Goal: Navigation & Orientation: Find specific page/section

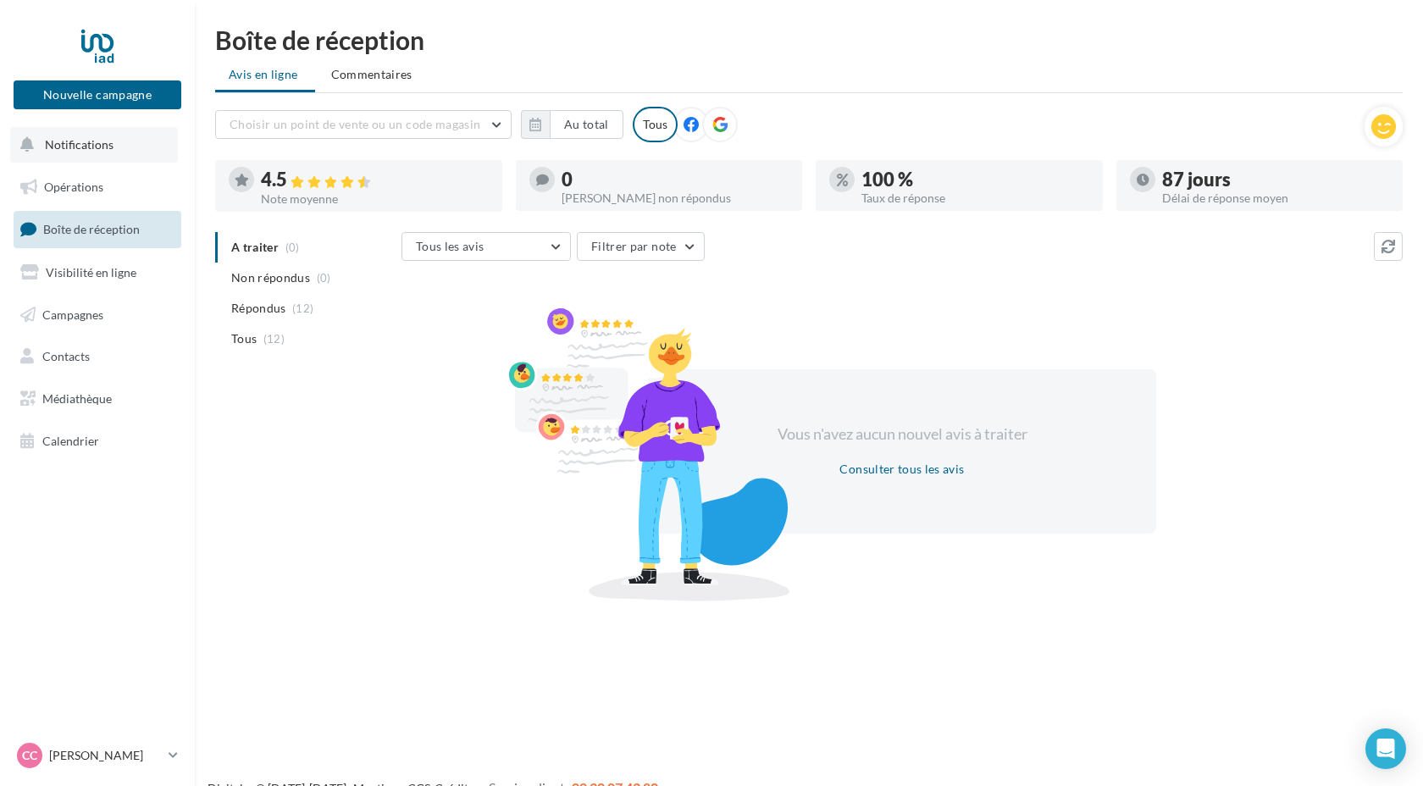
click at [65, 147] on span "Notifications" at bounding box center [79, 144] width 69 height 14
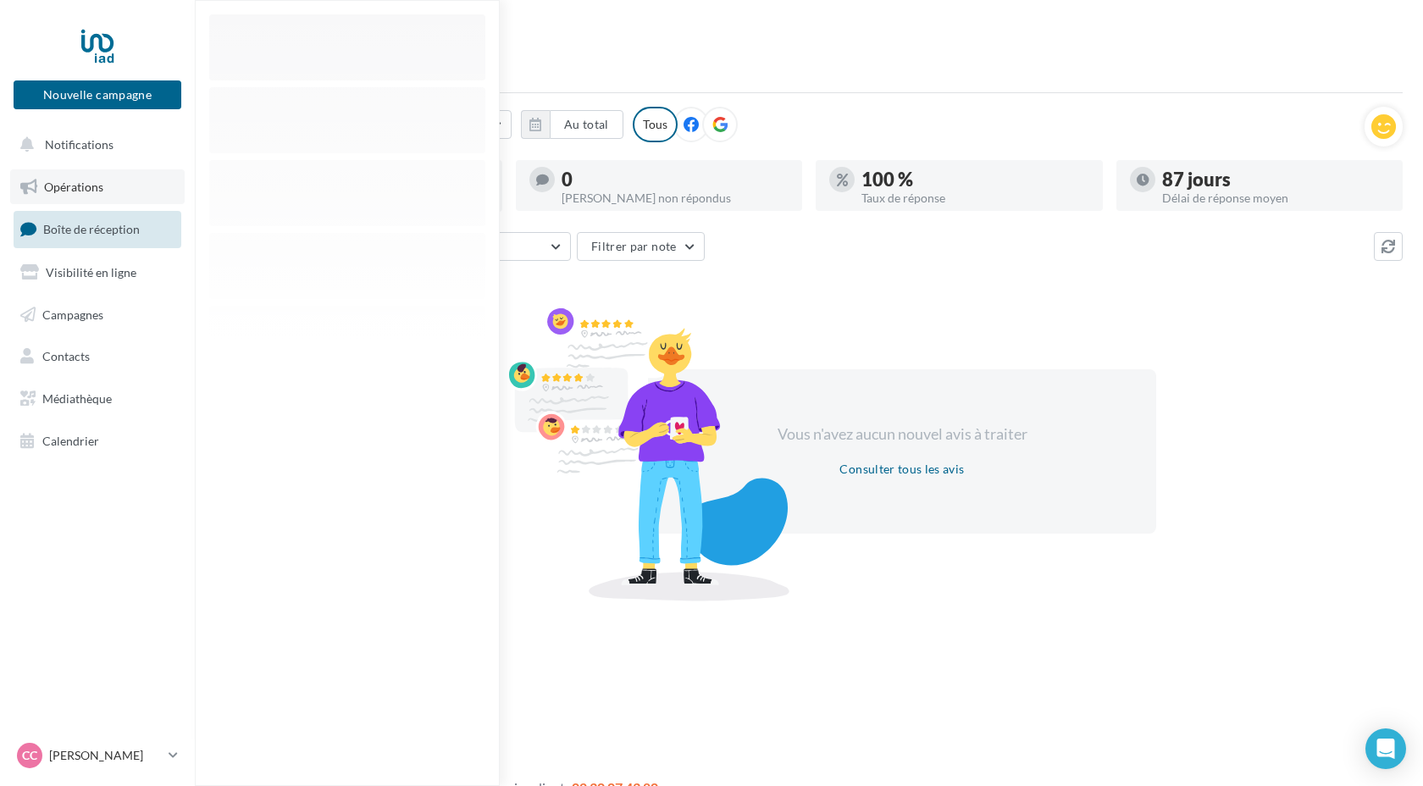
click at [85, 188] on span "Opérations" at bounding box center [73, 187] width 59 height 14
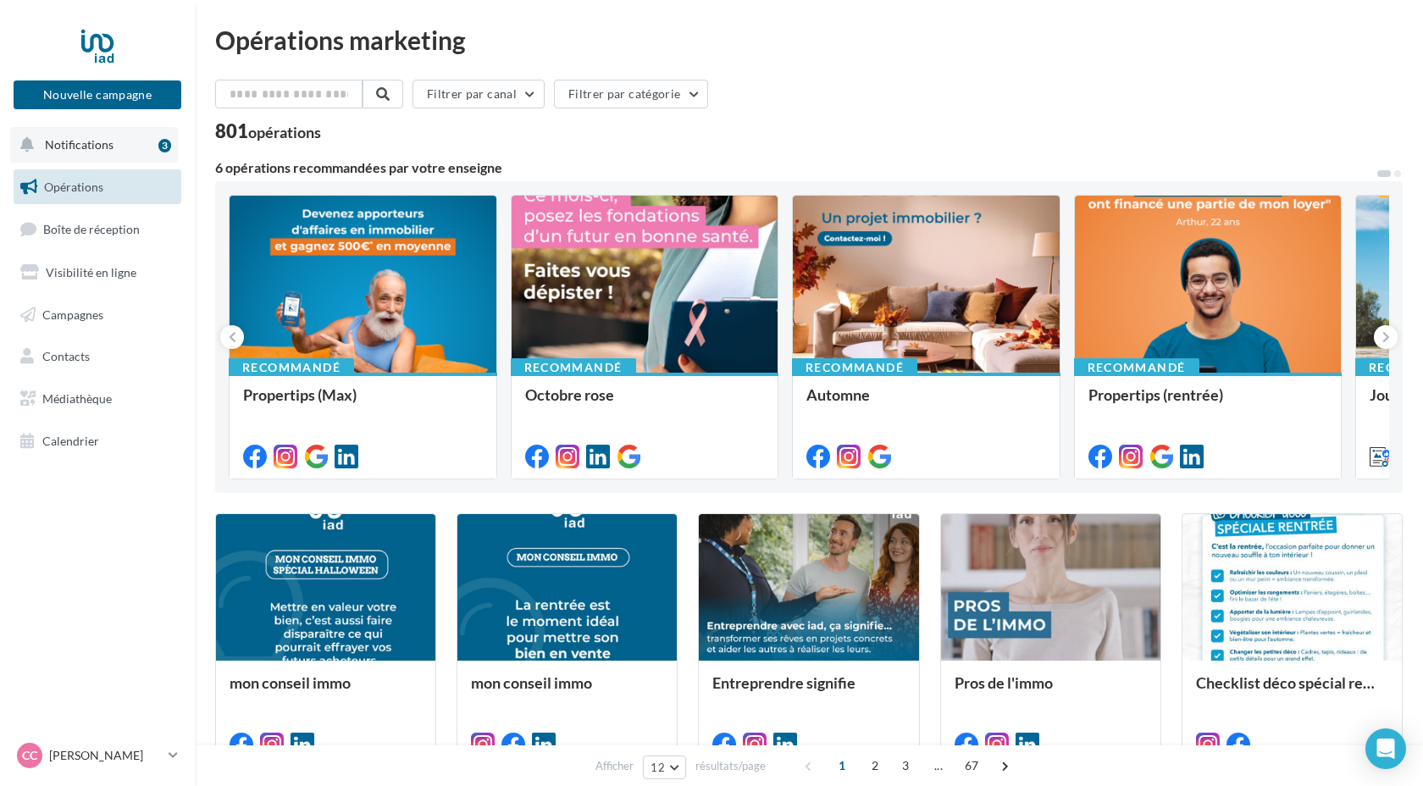
click at [100, 148] on span "Notifications" at bounding box center [79, 144] width 69 height 14
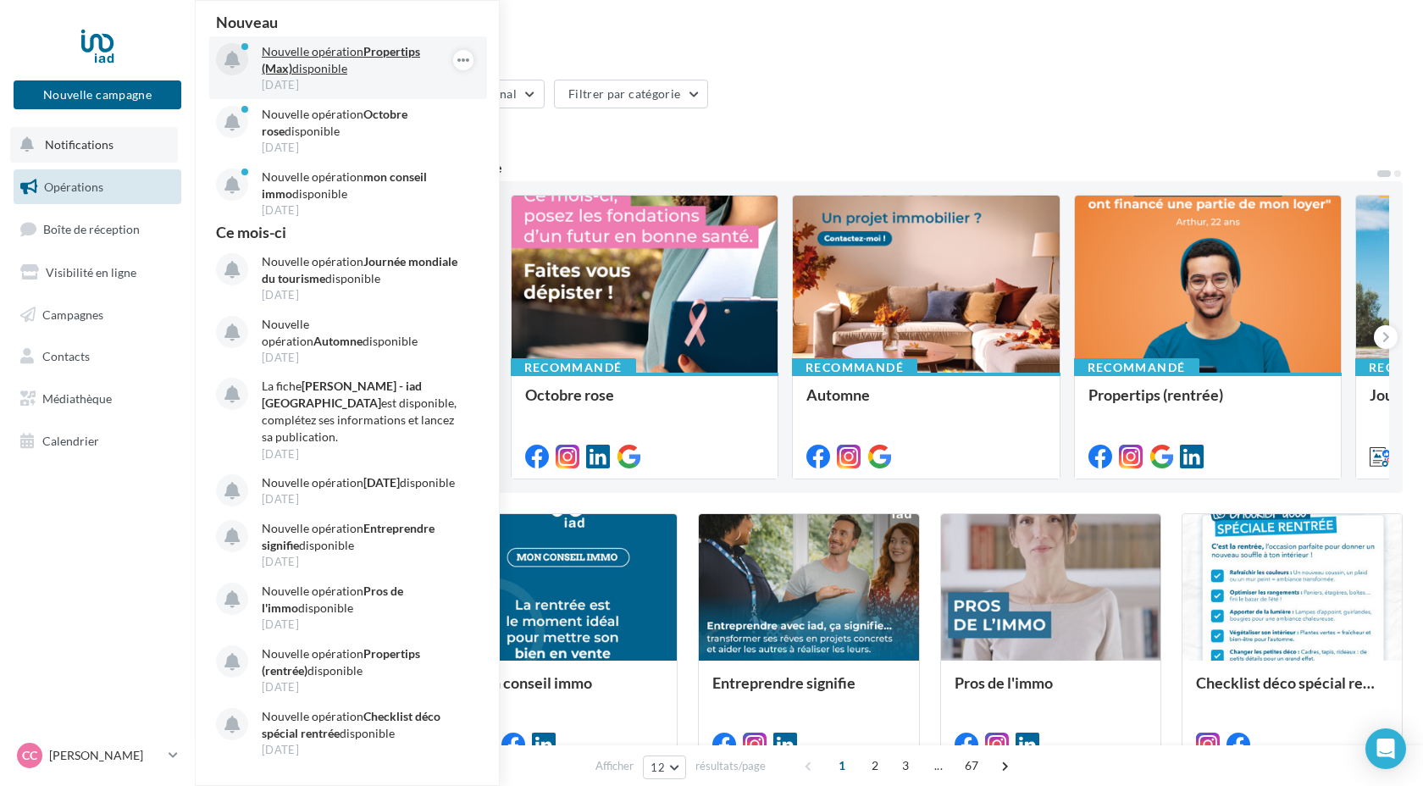
click at [307, 62] on p "Nouvelle opération Propertips (Max) disponible" at bounding box center [360, 60] width 197 height 34
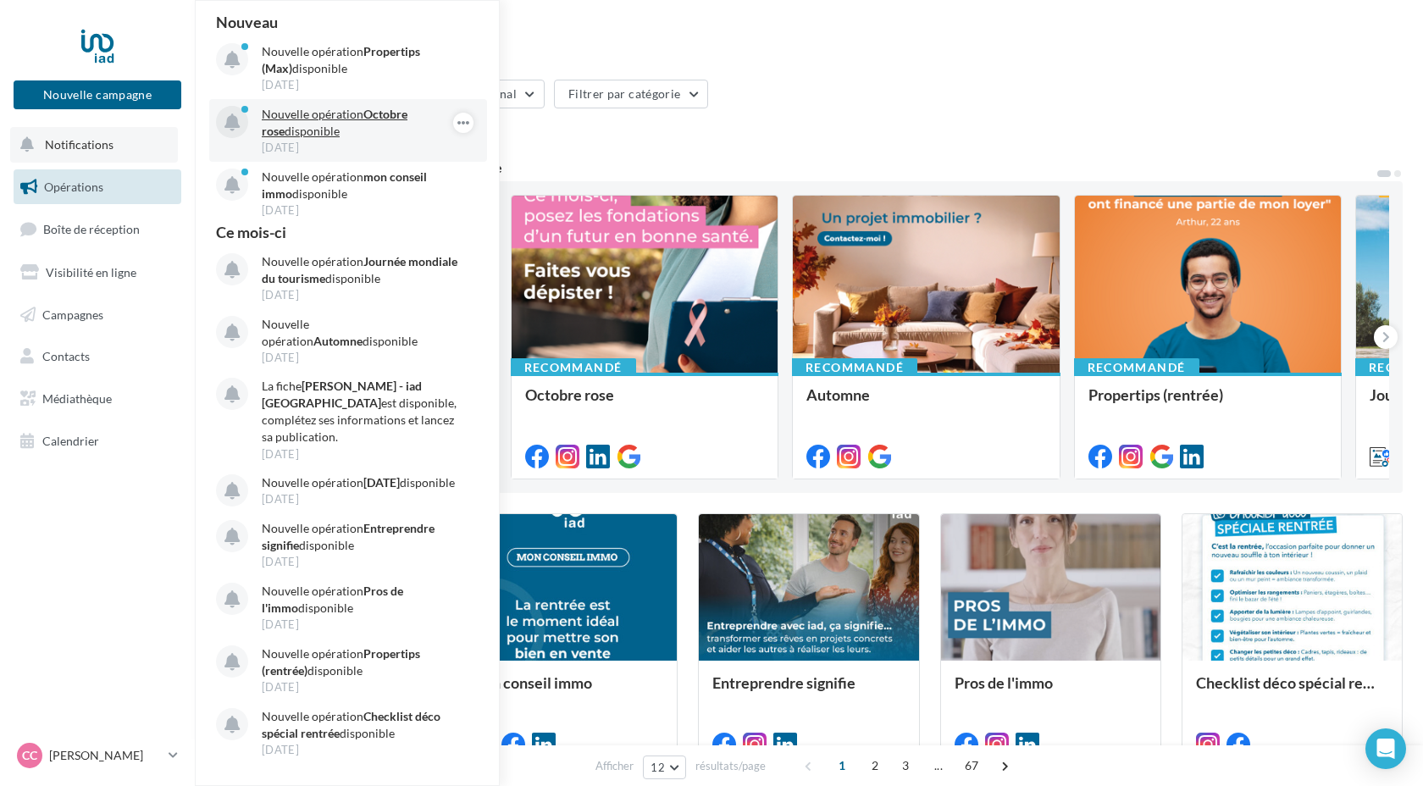
click at [311, 120] on p "Nouvelle opération Octobre rose disponible" at bounding box center [360, 123] width 197 height 34
click at [107, 186] on link "Opérations" at bounding box center [97, 187] width 175 height 36
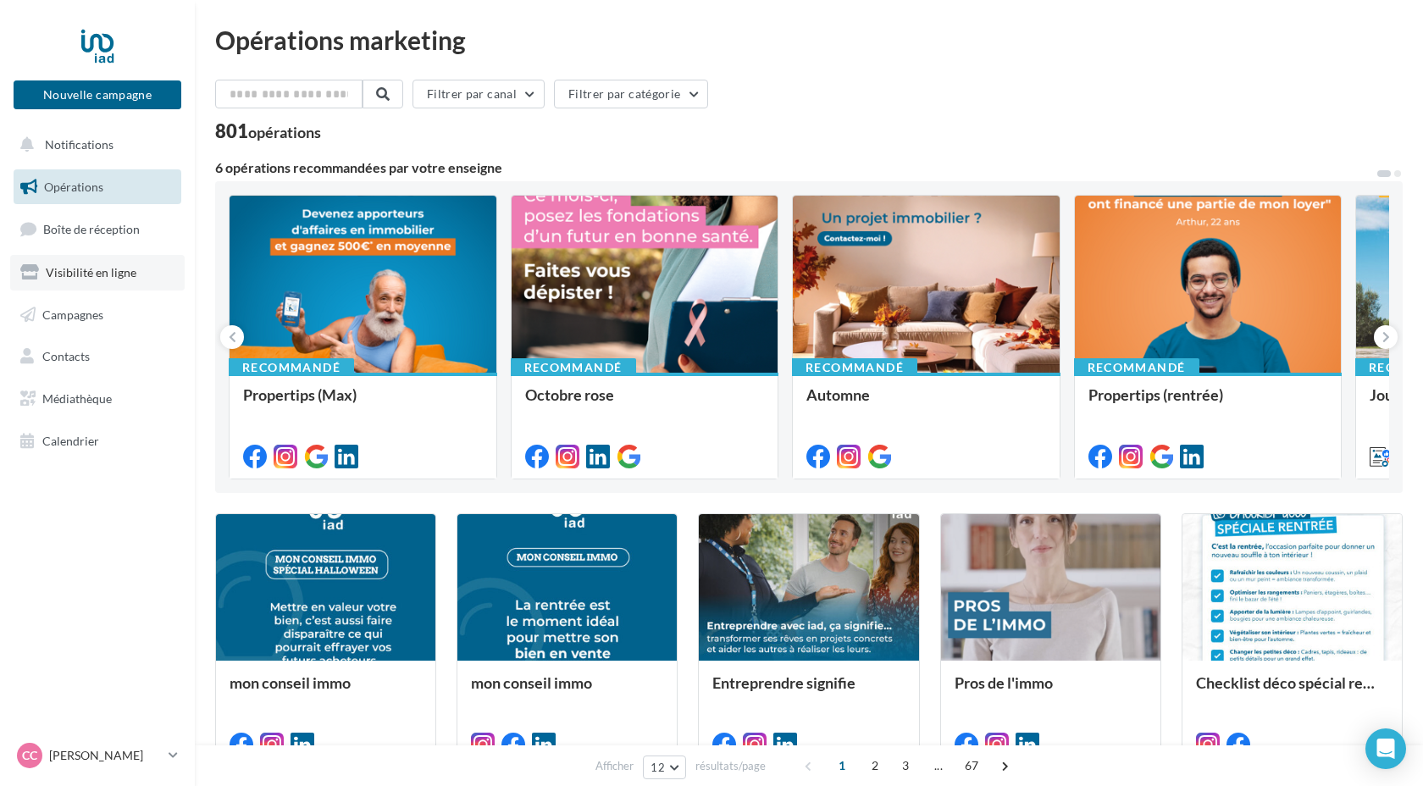
click at [114, 277] on span "Visibilité en ligne" at bounding box center [91, 272] width 91 height 14
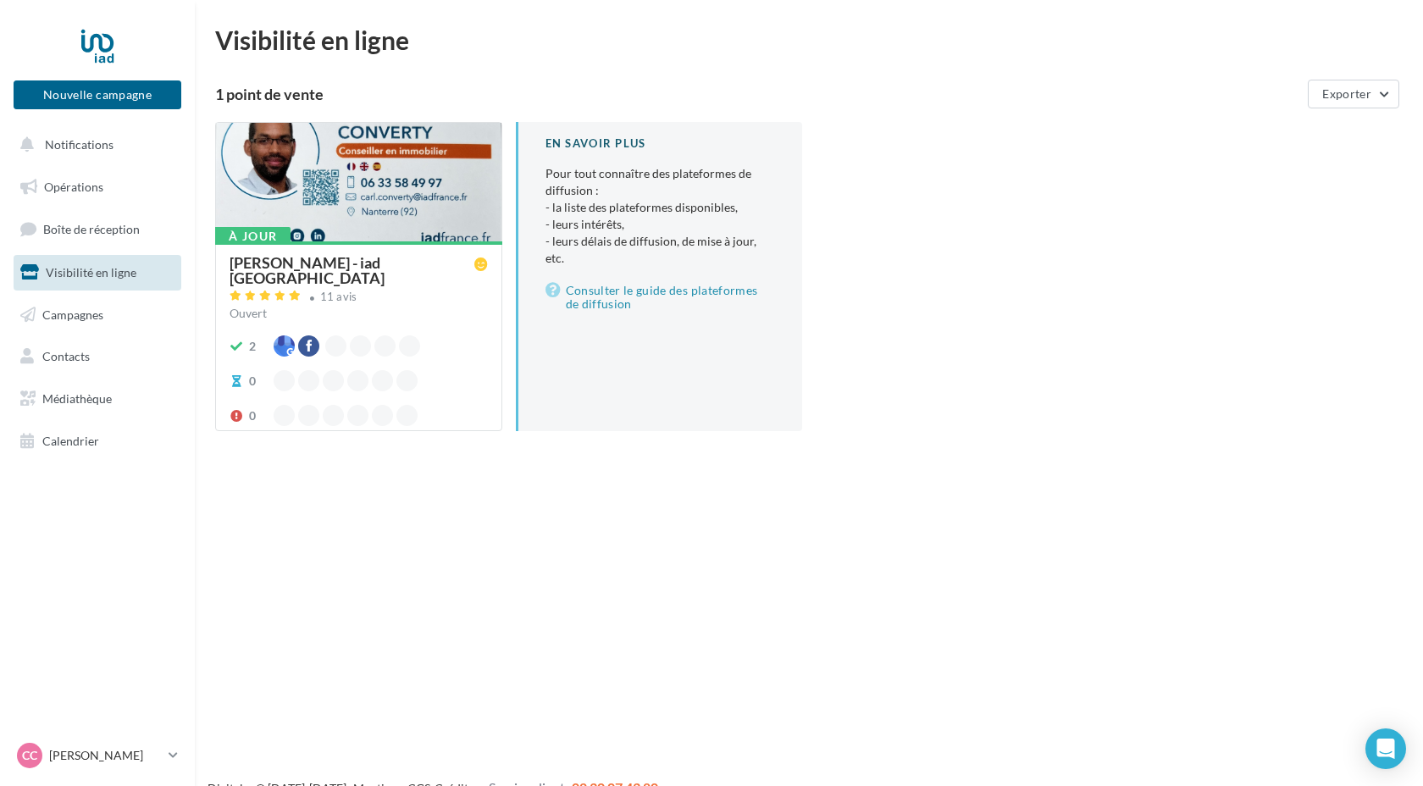
click at [333, 335] on div at bounding box center [335, 345] width 21 height 21
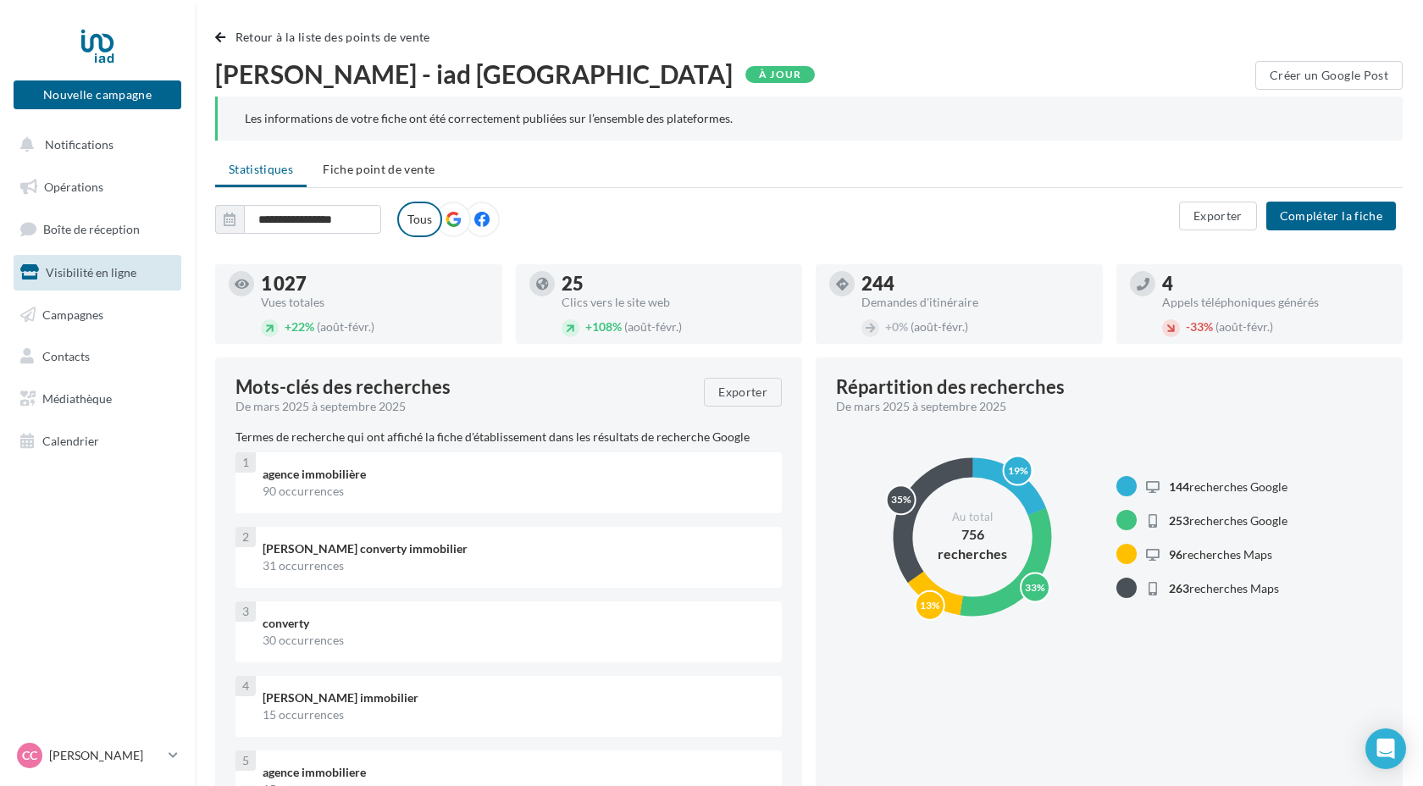
click at [420, 222] on label "Tous" at bounding box center [419, 220] width 45 height 36
click at [455, 220] on icon at bounding box center [453, 219] width 15 height 15
click at [485, 222] on icon at bounding box center [481, 219] width 15 height 15
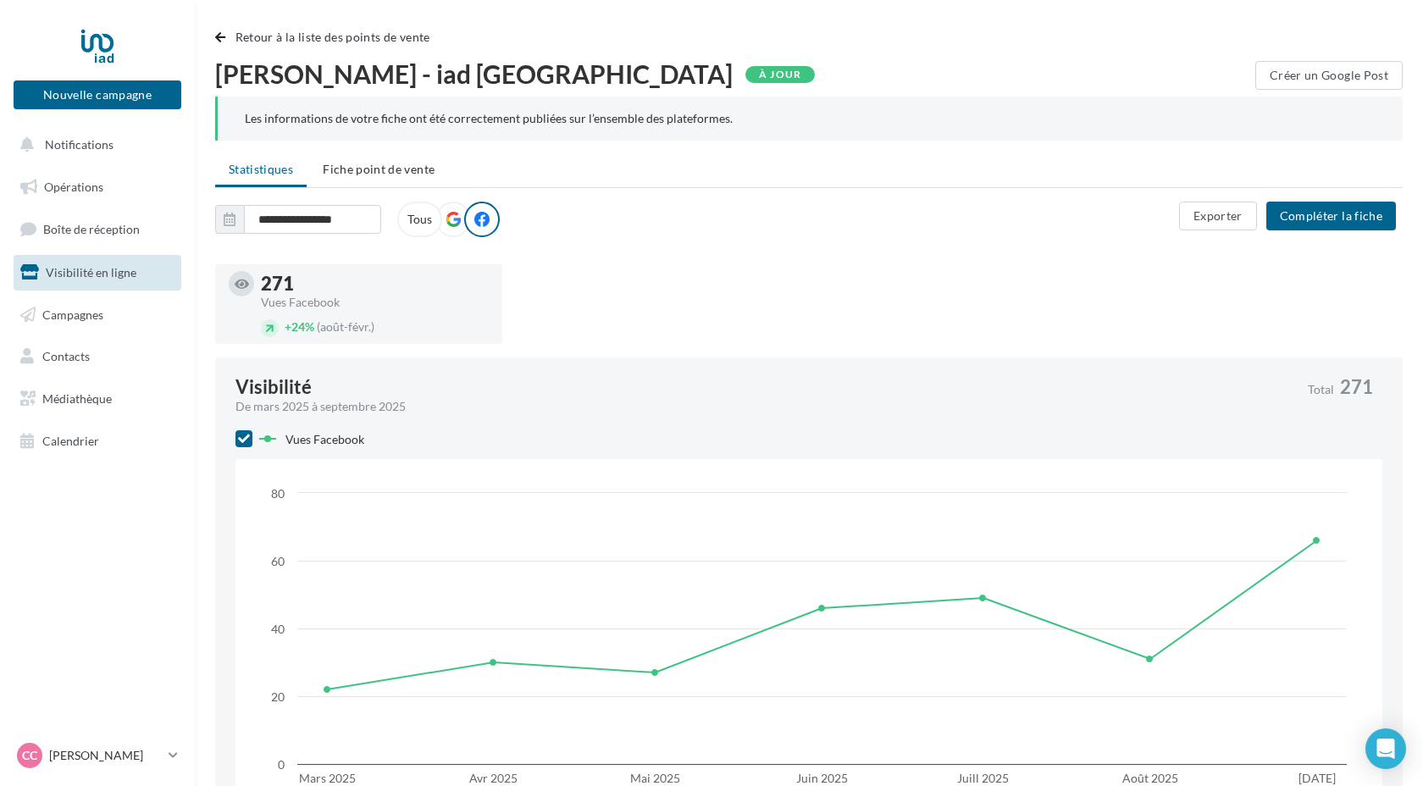
click at [452, 219] on icon at bounding box center [453, 219] width 15 height 15
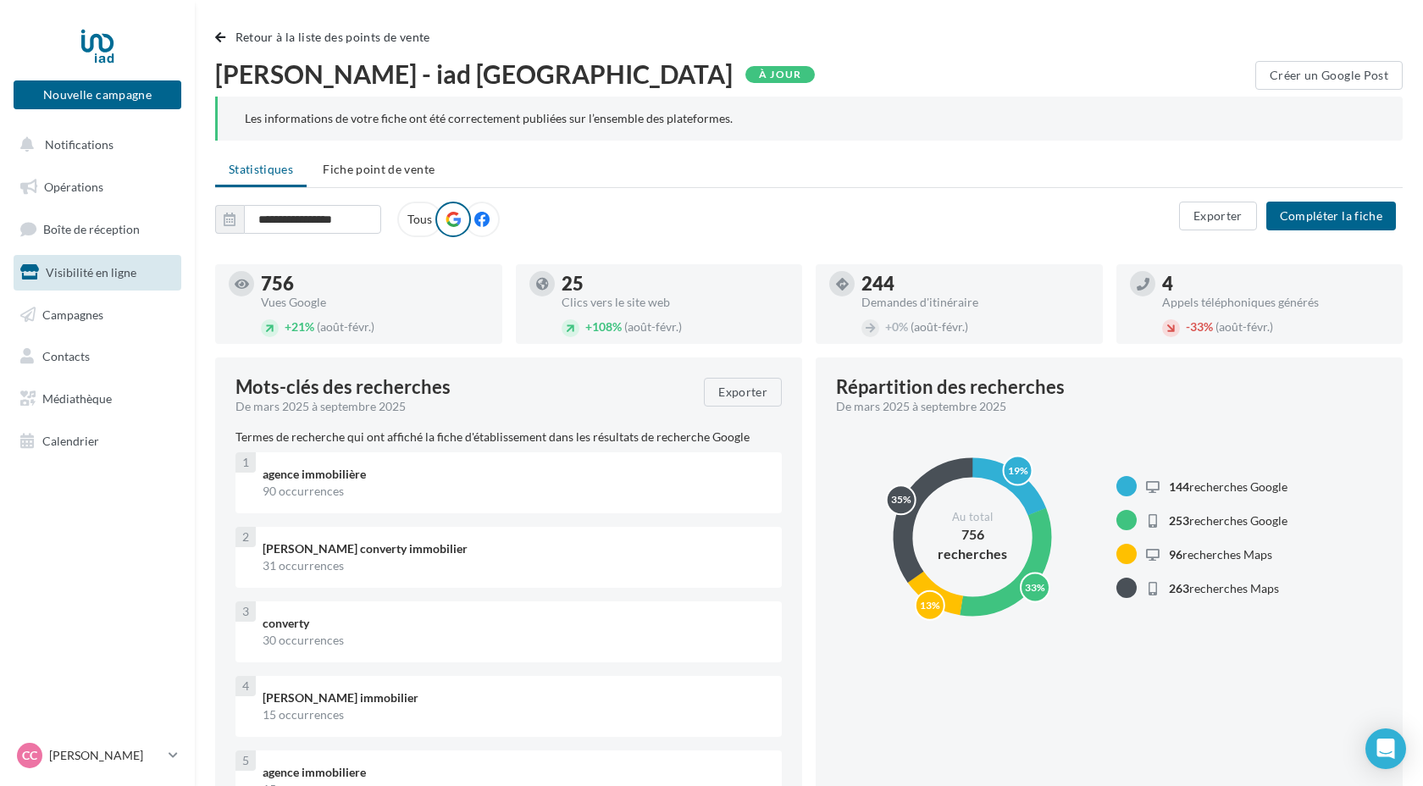
click at [420, 208] on label "Tous" at bounding box center [419, 220] width 45 height 36
click at [114, 316] on link "Campagnes" at bounding box center [97, 315] width 175 height 36
